Goal: Transaction & Acquisition: Purchase product/service

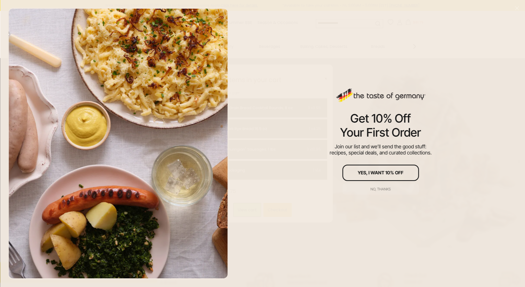
click at [389, 189] on div "No, thanks" at bounding box center [380, 190] width 20 height 4
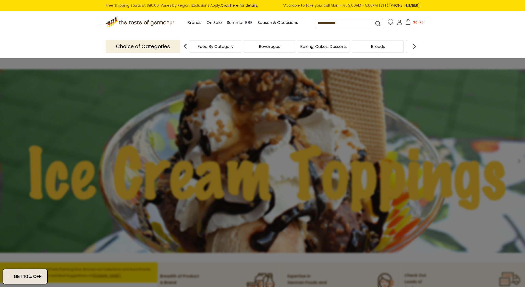
click at [407, 22] on icon at bounding box center [408, 22] width 6 height 6
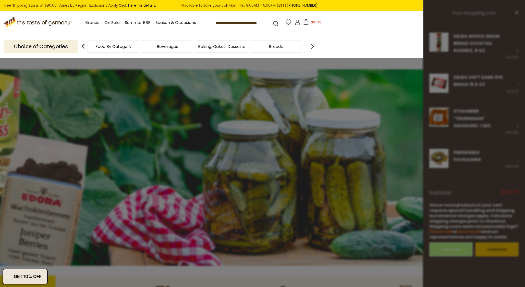
click at [365, 42] on header "Free Shipping Starts at $80.00. Varies by Region. Exclusions Apply. Click here …" at bounding box center [160, 29] width 525 height 58
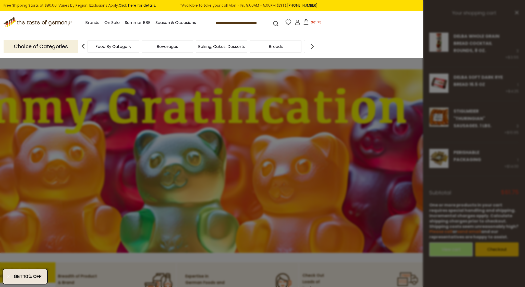
click at [501, 66] on div at bounding box center [262, 143] width 525 height 287
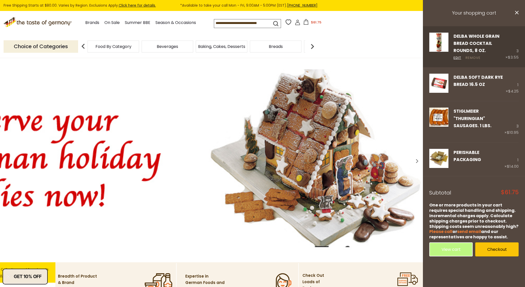
click at [477, 57] on link "Remove" at bounding box center [472, 57] width 15 height 5
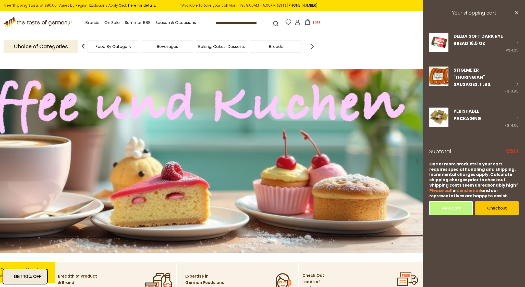
click at [311, 46] on img at bounding box center [312, 46] width 10 height 10
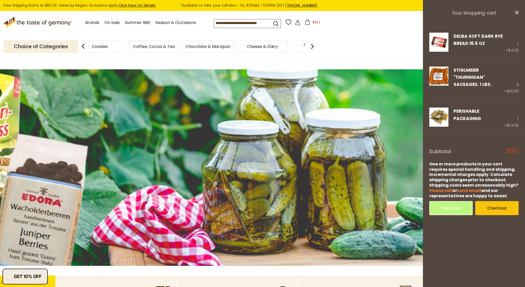
click at [271, 47] on span "Cheese & Dairy" at bounding box center [262, 47] width 31 height 4
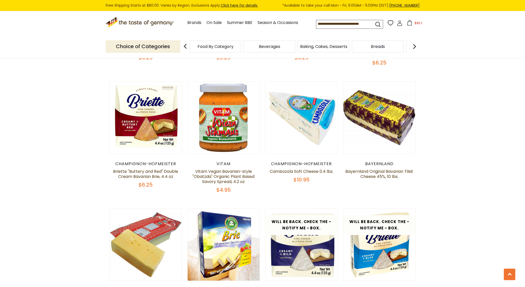
scroll to position [306, 0]
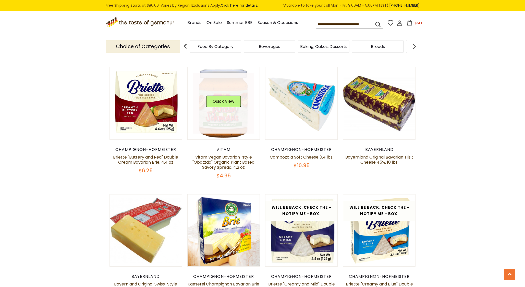
click at [224, 88] on link at bounding box center [223, 103] width 61 height 61
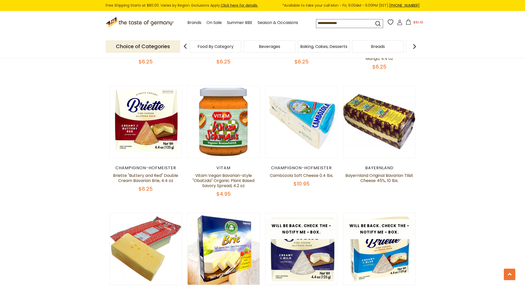
scroll to position [306, 0]
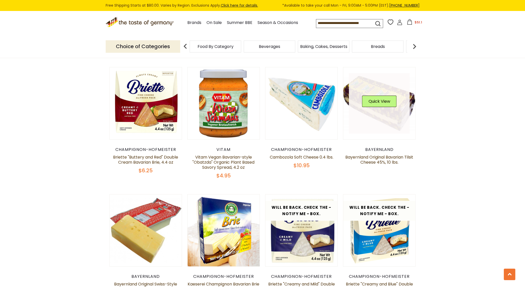
click at [396, 110] on link at bounding box center [379, 103] width 61 height 61
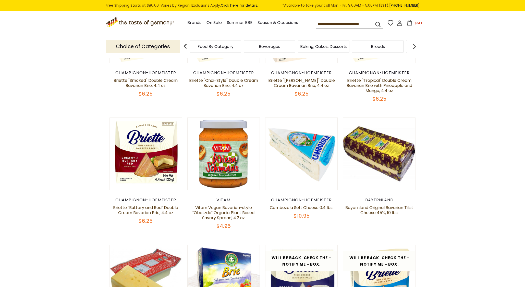
scroll to position [255, 0]
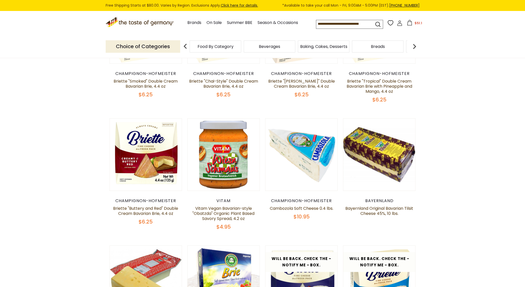
click at [414, 22] on button "$51.1" at bounding box center [414, 24] width 22 height 8
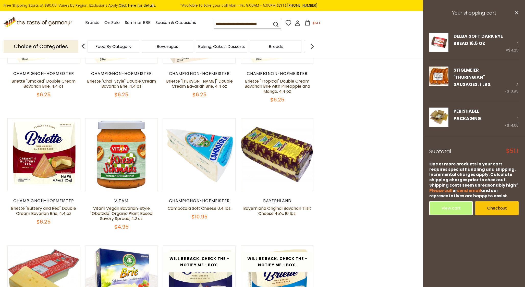
click at [314, 45] on img at bounding box center [312, 46] width 10 height 10
click at [314, 46] on img at bounding box center [312, 46] width 10 height 10
click at [315, 46] on img at bounding box center [312, 46] width 10 height 10
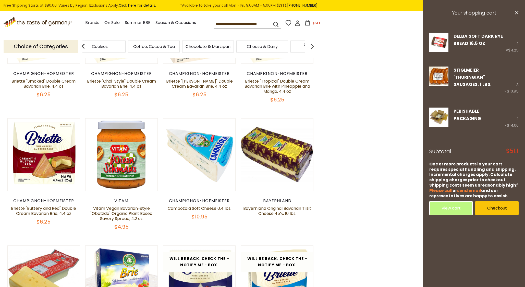
click at [316, 46] on img at bounding box center [312, 46] width 10 height 10
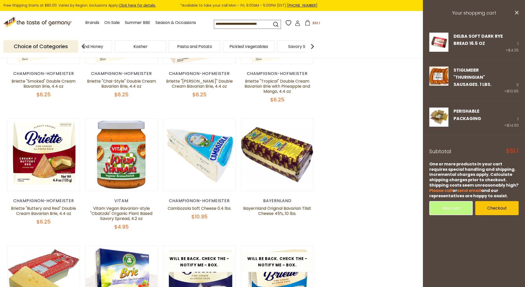
click at [316, 46] on img at bounding box center [312, 46] width 10 height 10
click at [291, 46] on span "Sausages" at bounding box center [292, 47] width 19 height 4
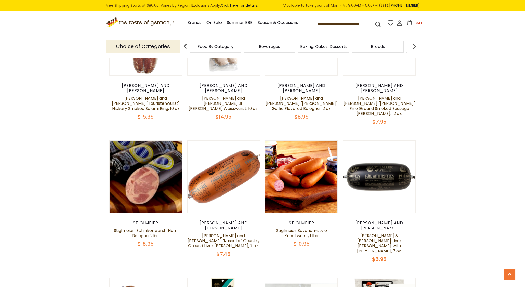
scroll to position [662, 0]
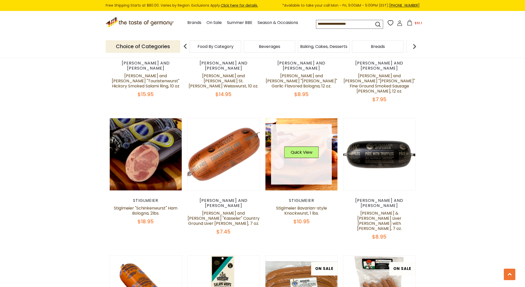
click at [305, 137] on link at bounding box center [301, 154] width 61 height 61
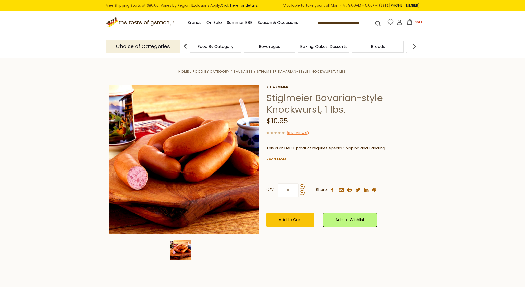
click at [277, 160] on link "Read More" at bounding box center [276, 159] width 20 height 5
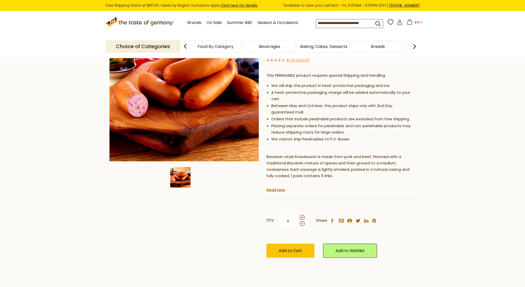
scroll to position [76, 0]
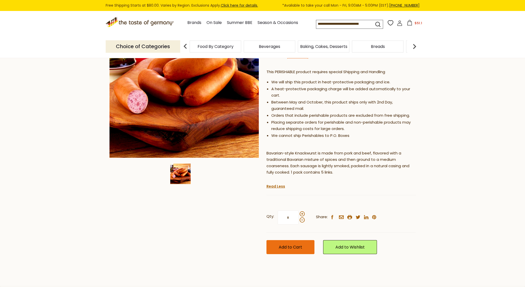
click at [295, 246] on span "Add to Cart" at bounding box center [290, 247] width 23 height 6
